Goal: Find specific page/section: Find specific page/section

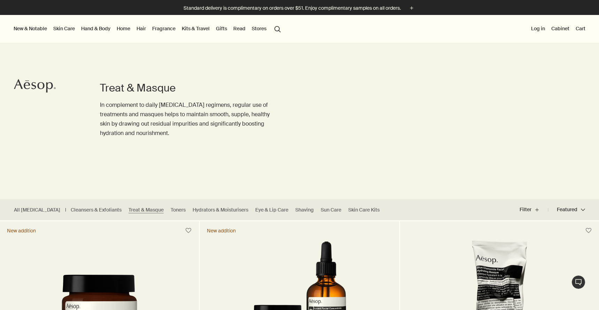
click at [36, 30] on button "New & Notable" at bounding box center [30, 28] width 36 height 9
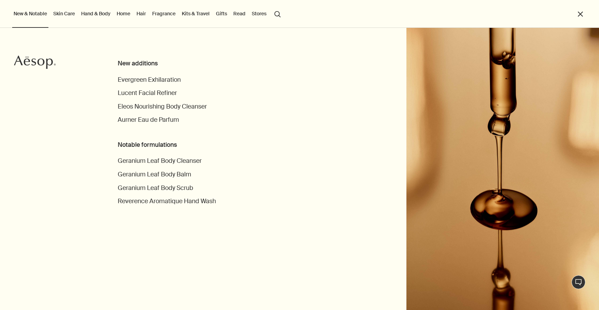
click at [66, 14] on link "Skin Care" at bounding box center [64, 13] width 24 height 9
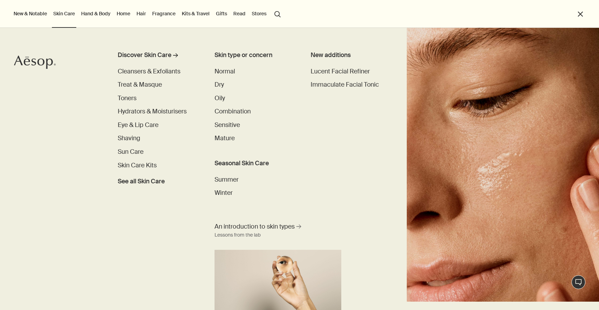
scroll to position [8, 0]
click at [147, 88] on span "Treat & Masque" at bounding box center [140, 85] width 44 height 8
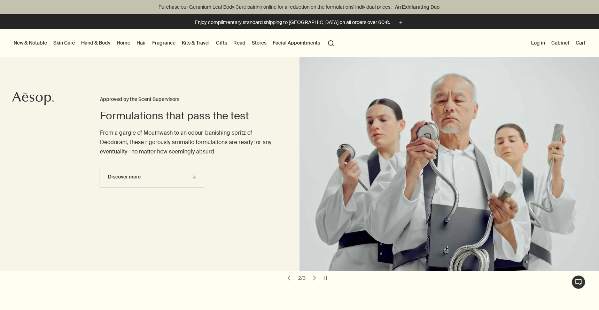
click at [330, 40] on button "search Search" at bounding box center [331, 42] width 13 height 13
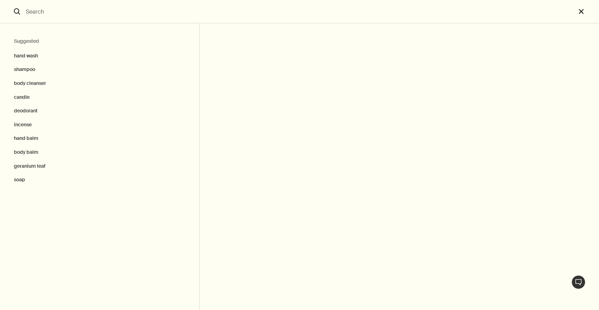
click at [582, 8] on button "close" at bounding box center [587, 11] width 23 height 23
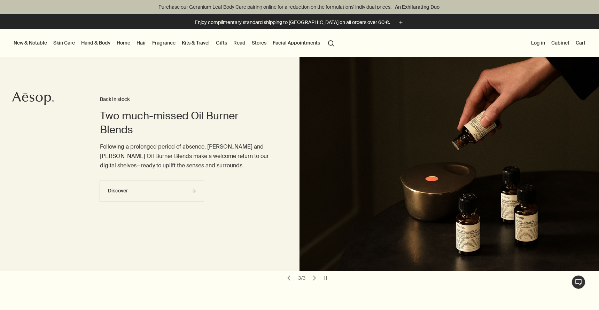
click at [72, 44] on link "Skin Care" at bounding box center [64, 42] width 24 height 9
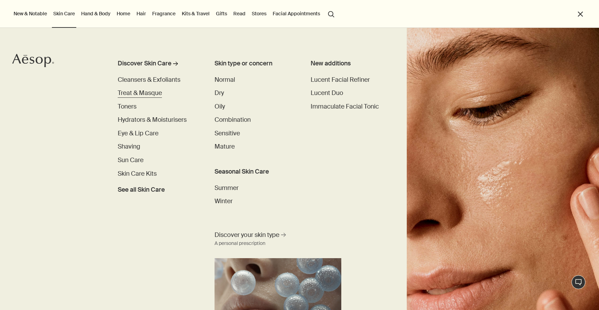
click at [140, 89] on link "Treat & Masque" at bounding box center [140, 93] width 44 height 9
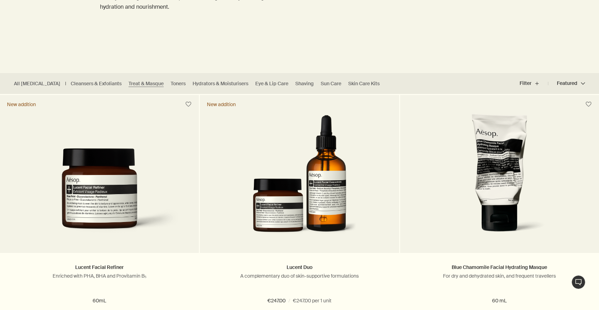
scroll to position [235, 0]
